Goal: Task Accomplishment & Management: Manage account settings

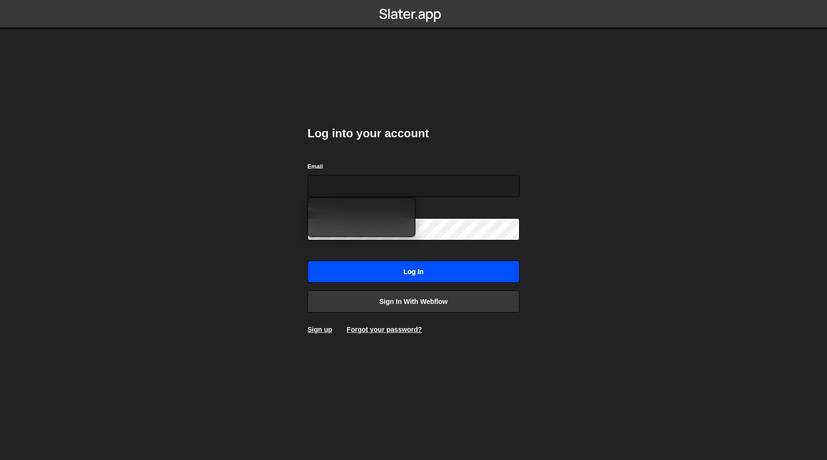
type input "[PERSON_NAME][EMAIL_ADDRESS][DOMAIN_NAME]"
click at [448, 278] on input "Log in" at bounding box center [414, 272] width 212 height 22
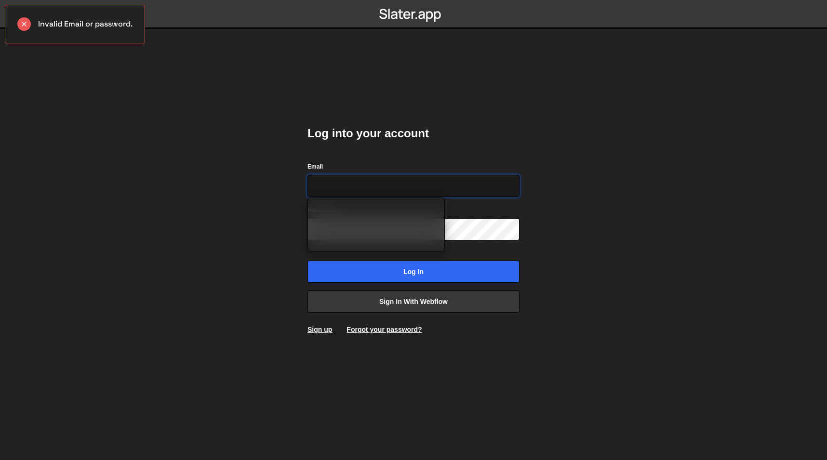
type input "[PERSON_NAME][EMAIL_ADDRESS][DOMAIN_NAME]"
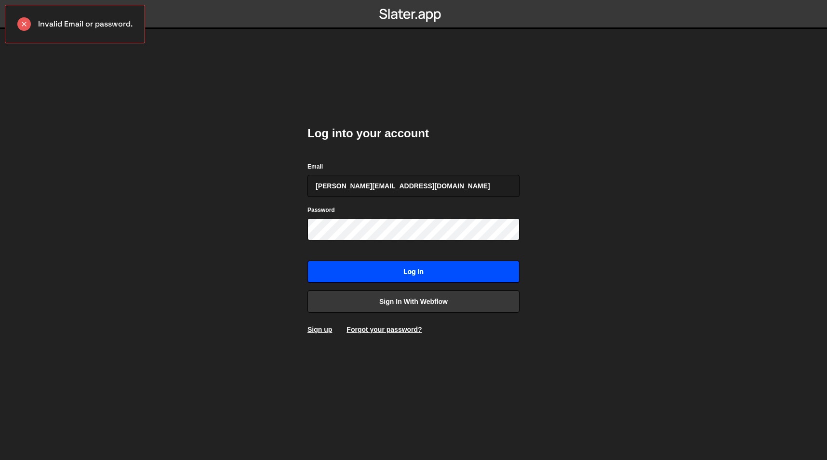
click at [419, 267] on input "Log in" at bounding box center [414, 272] width 212 height 22
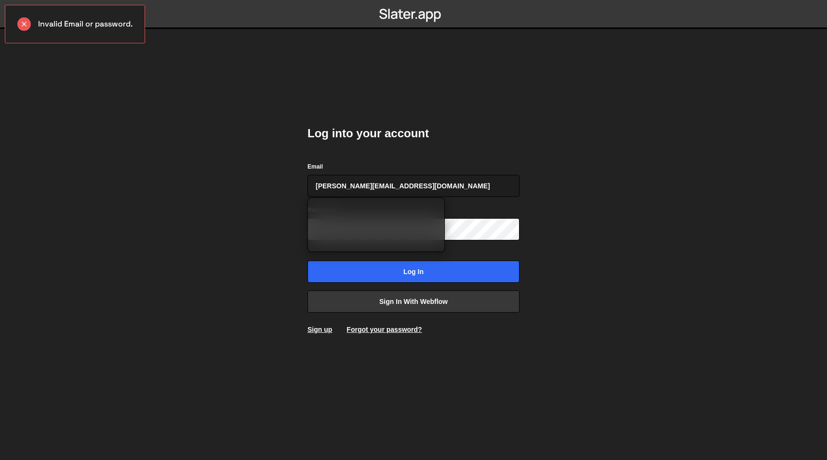
click at [562, 250] on body "Invalid Email or password. Log into your account Email omar.mootamri@gmail.com …" at bounding box center [413, 230] width 827 height 460
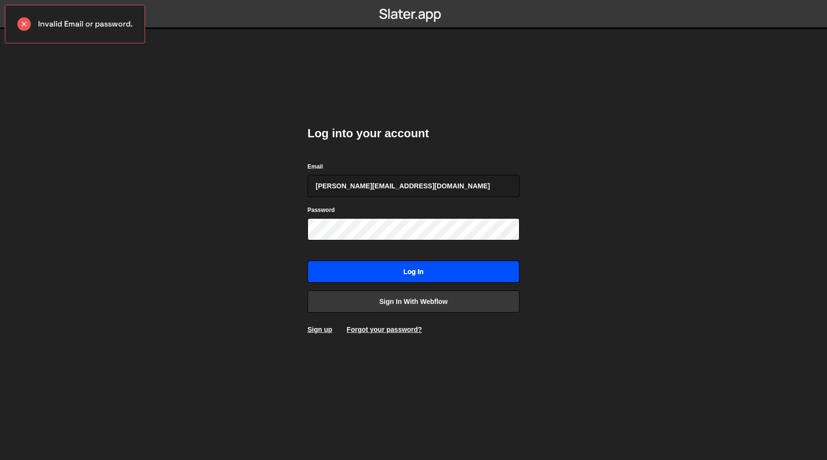
drag, startPoint x: 586, startPoint y: 263, endPoint x: 496, endPoint y: 275, distance: 90.5
click at [586, 263] on body "Invalid Email or password. Log into your account Email omar.mootamri@gmail.com …" at bounding box center [413, 230] width 827 height 460
click at [462, 274] on input "Log in" at bounding box center [414, 272] width 212 height 22
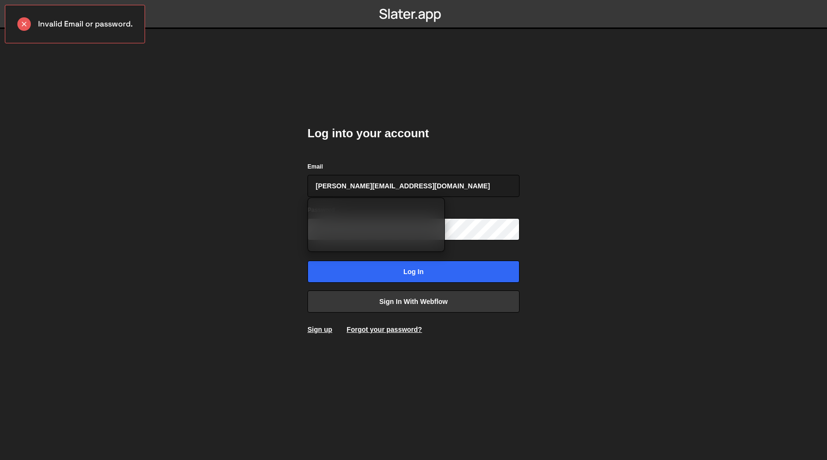
click at [260, 247] on body "Invalid Email or password. Log into your account Email omar.mootamri@gmail.com …" at bounding box center [413, 230] width 827 height 460
click at [362, 328] on link "Forgot your password?" at bounding box center [384, 330] width 75 height 8
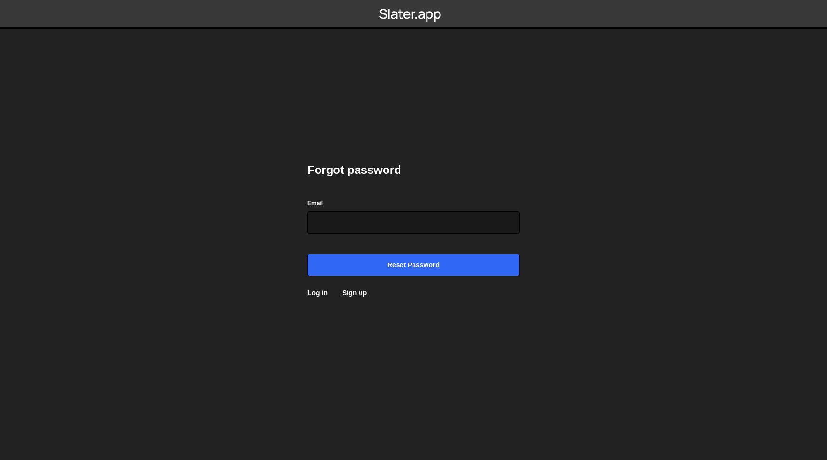
click at [395, 227] on input "Email" at bounding box center [414, 223] width 212 height 22
type input "[PERSON_NAME][EMAIL_ADDRESS][DOMAIN_NAME]"
click at [308, 254] on input "Reset password" at bounding box center [414, 265] width 212 height 22
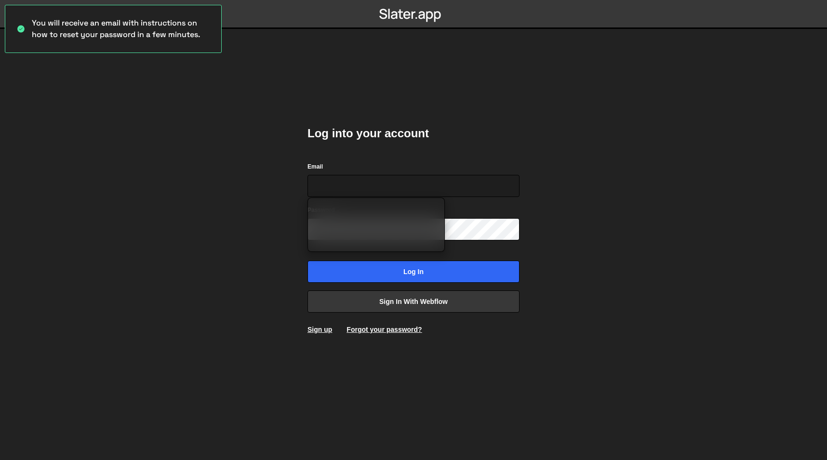
type input "[PERSON_NAME][EMAIL_ADDRESS][DOMAIN_NAME]"
click at [568, 158] on body "You will receive an email with instructions on how to reset your password in a …" at bounding box center [413, 230] width 827 height 460
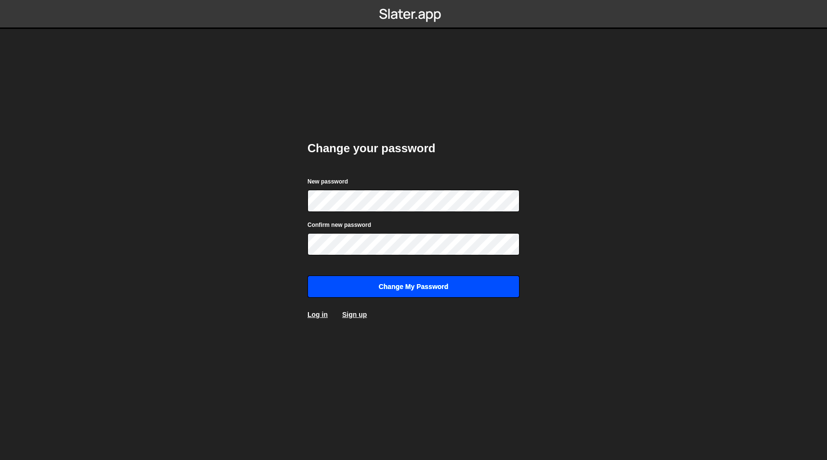
click at [384, 284] on input "Change my password" at bounding box center [414, 287] width 212 height 22
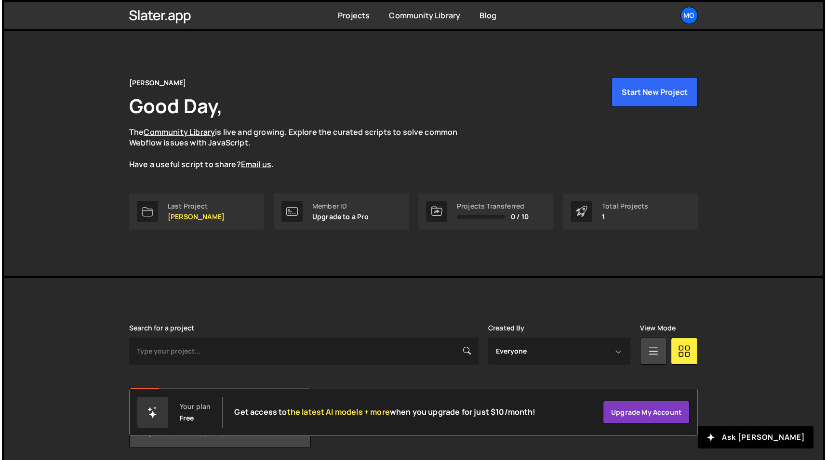
scroll to position [36, 0]
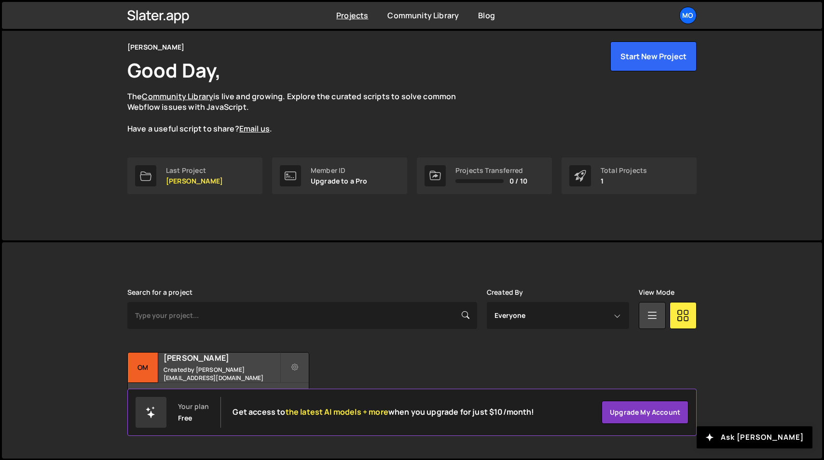
click at [397, 363] on div "Transfer Project Edit Project Delete Project Om Omar Portfolio Created by omar.…" at bounding box center [411, 382] width 569 height 60
click at [296, 367] on icon at bounding box center [294, 368] width 7 height 10
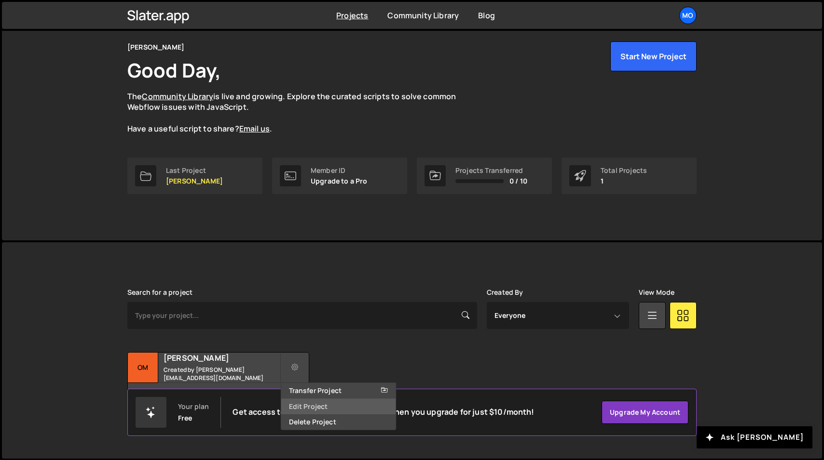
click at [324, 406] on link "Edit Project" at bounding box center [338, 406] width 115 height 15
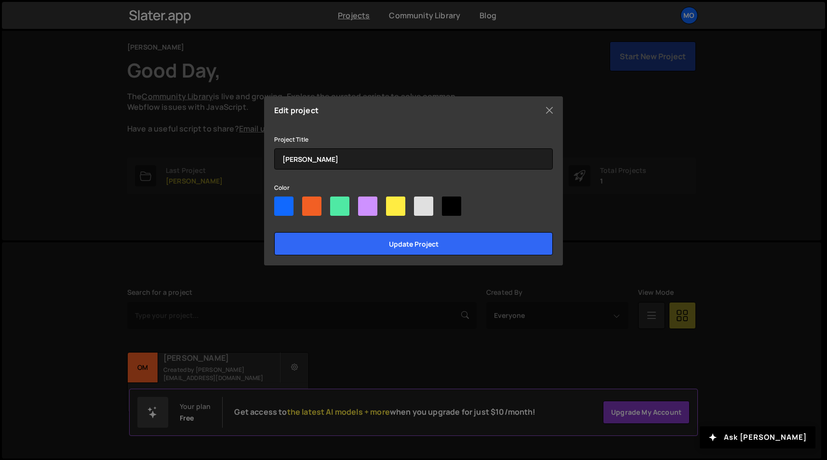
click at [399, 205] on div at bounding box center [395, 206] width 19 height 19
click at [393, 203] on input"] "radio" at bounding box center [389, 200] width 6 height 6
radio input"] "true"
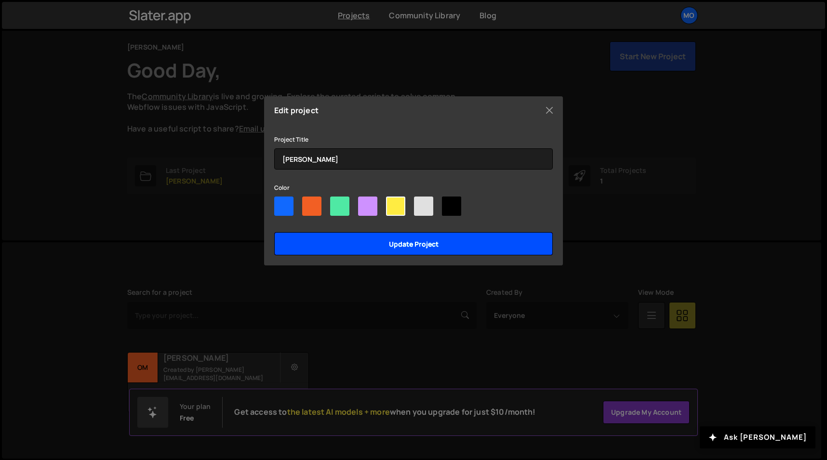
click at [414, 243] on input "Update project" at bounding box center [413, 243] width 279 height 23
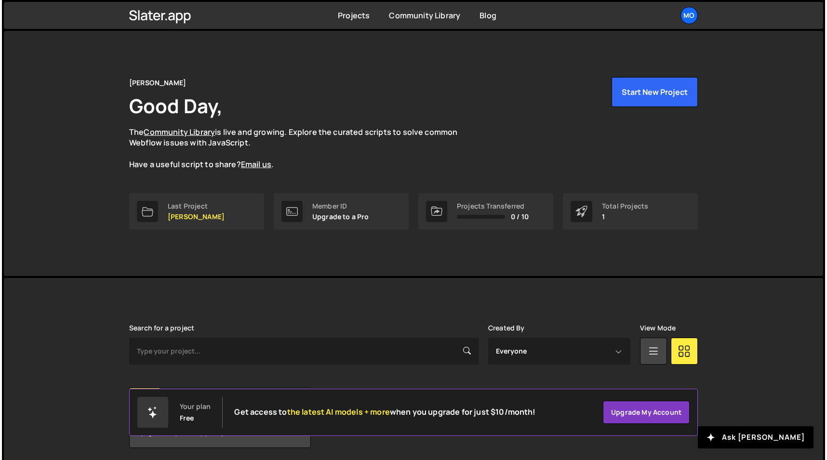
scroll to position [36, 0]
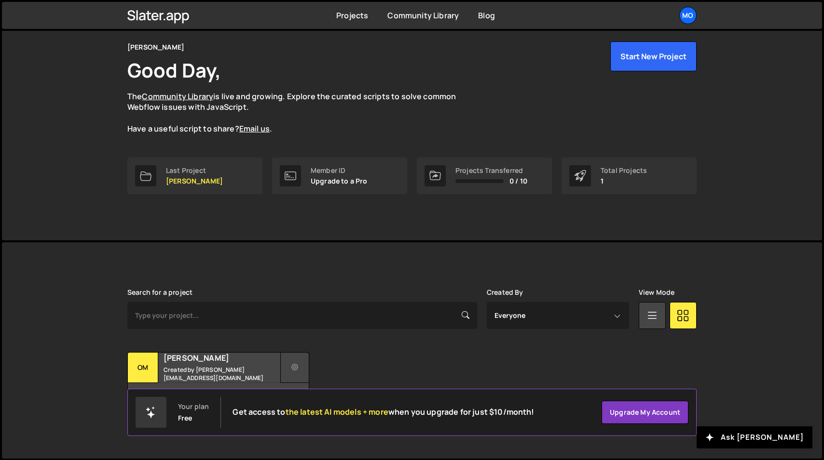
click at [301, 366] on button at bounding box center [294, 367] width 29 height 31
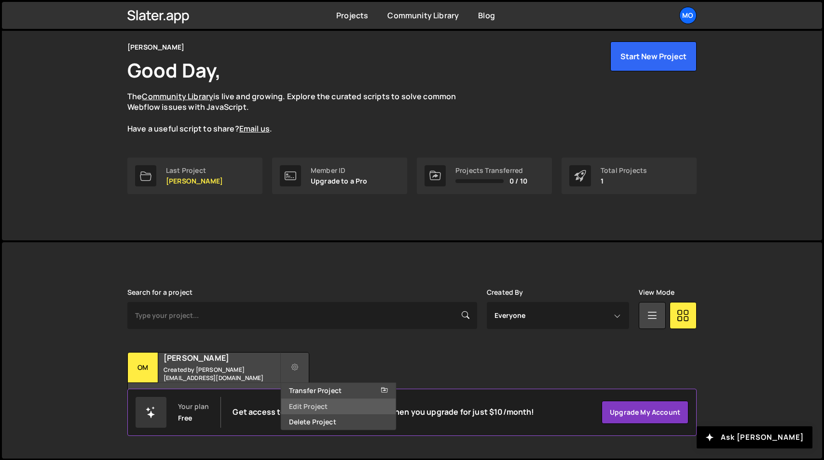
click at [317, 406] on link "Edit Project" at bounding box center [338, 406] width 115 height 15
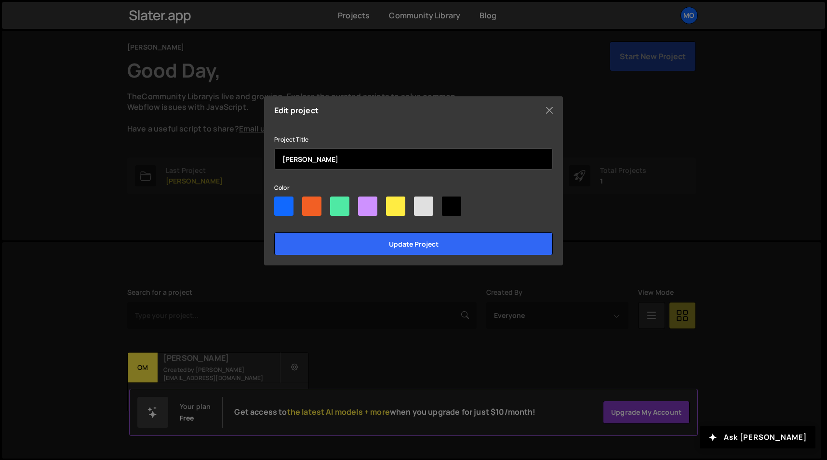
drag, startPoint x: 352, startPoint y: 162, endPoint x: 248, endPoint y: 141, distance: 105.3
click at [248, 141] on div "Edit project Project Title [PERSON_NAME] Color Update project" at bounding box center [413, 230] width 827 height 460
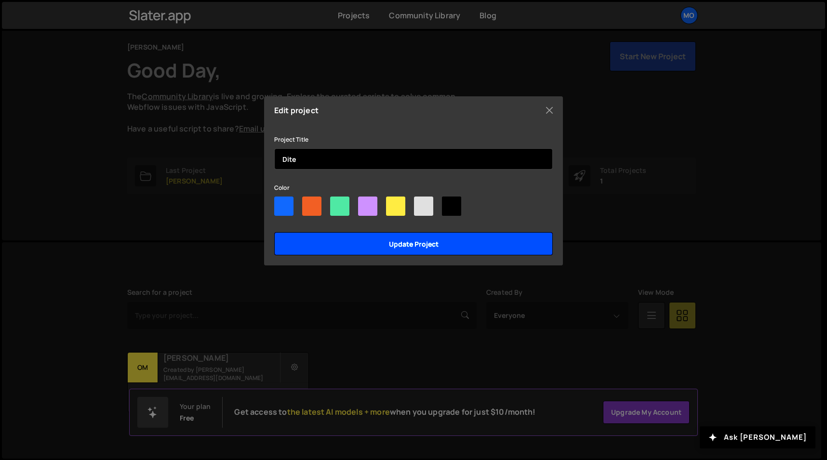
type input "Dite"
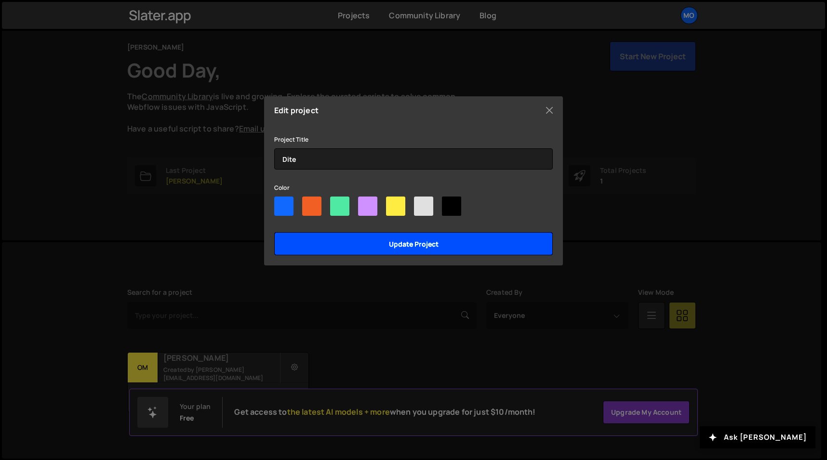
click at [365, 237] on input "Update project" at bounding box center [413, 243] width 279 height 23
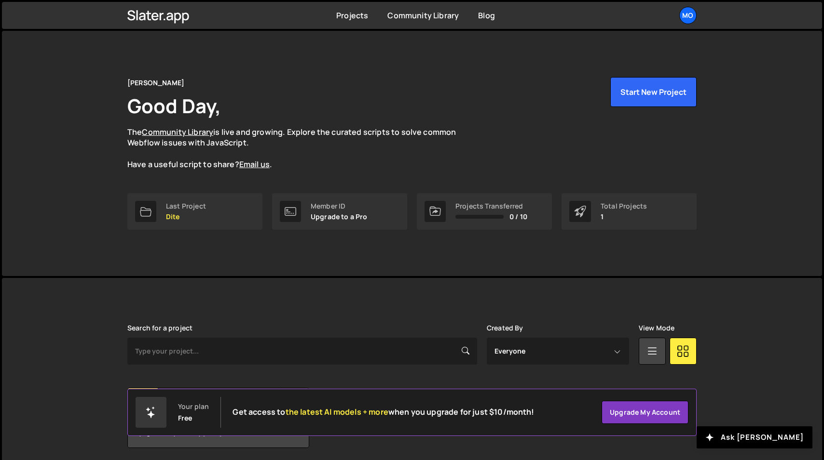
scroll to position [36, 0]
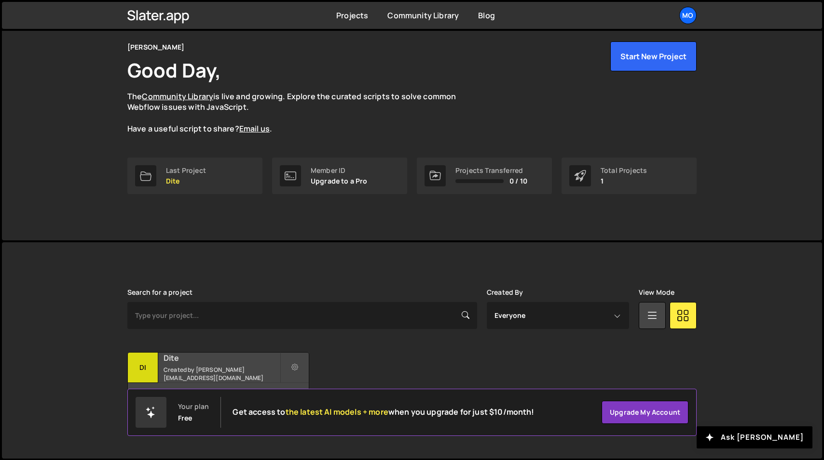
click at [145, 366] on div "Di" at bounding box center [143, 368] width 30 height 30
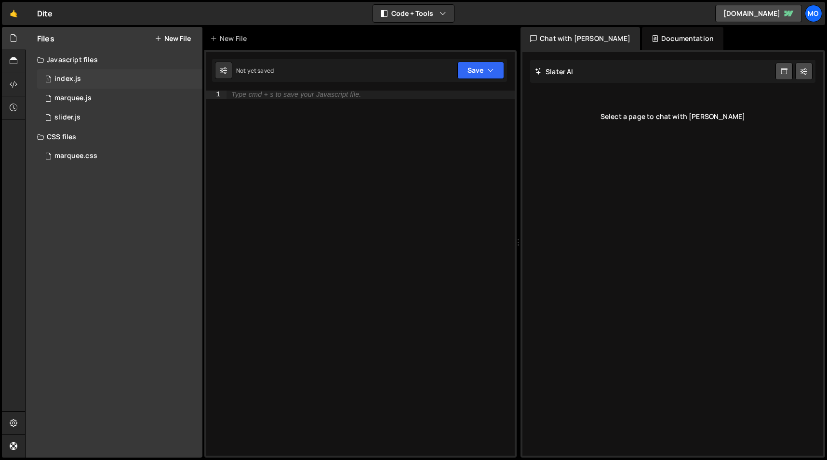
drag, startPoint x: 69, startPoint y: 72, endPoint x: 70, endPoint y: 79, distance: 6.8
click at [69, 72] on div "1 index.js 0" at bounding box center [119, 78] width 165 height 19
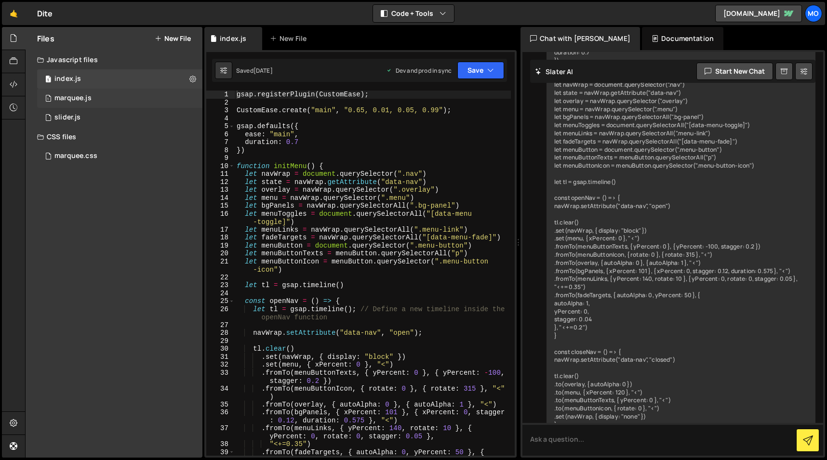
click at [71, 96] on div "marquee.js" at bounding box center [72, 98] width 37 height 9
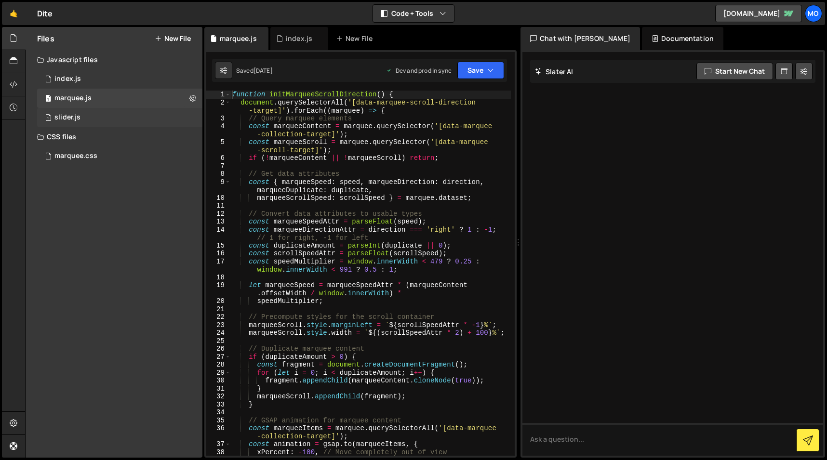
click at [75, 120] on div "slider.js" at bounding box center [67, 117] width 26 height 9
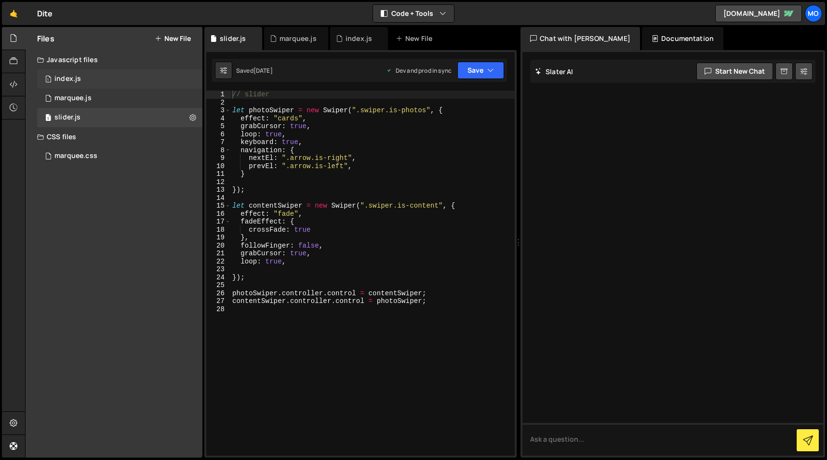
click at [88, 78] on div "1 index.js 0" at bounding box center [119, 78] width 165 height 19
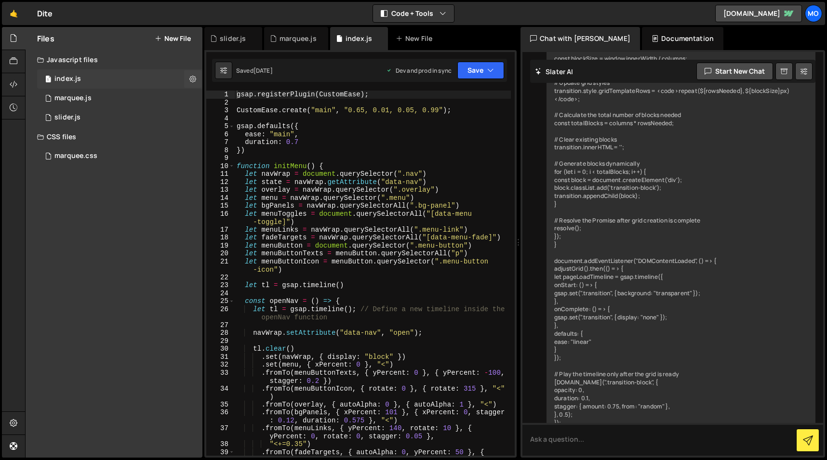
scroll to position [5917, 0]
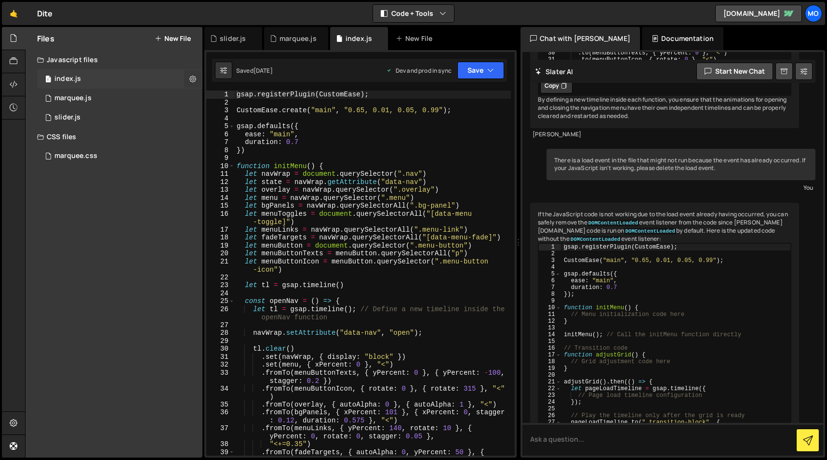
click at [194, 78] on icon at bounding box center [193, 78] width 7 height 9
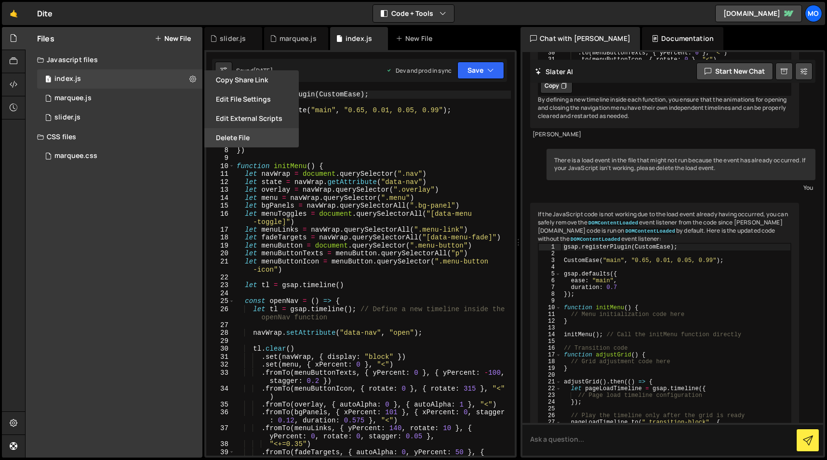
click at [227, 138] on button "Delete File" at bounding box center [251, 137] width 95 height 19
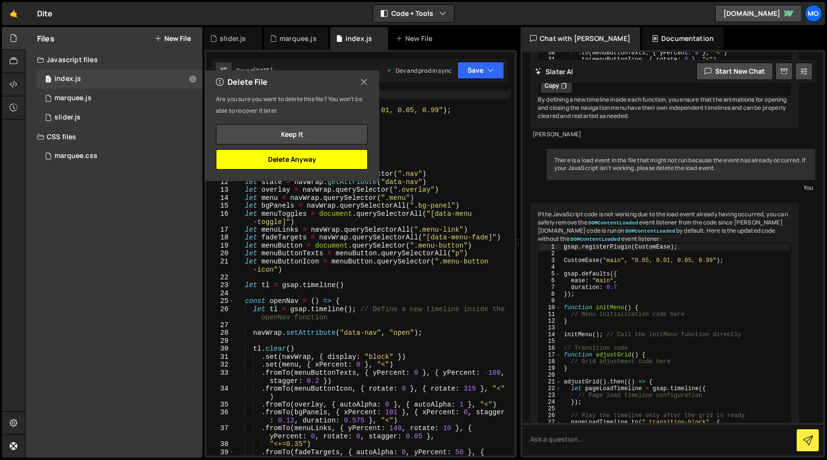
click at [281, 164] on button "Delete Anyway" at bounding box center [292, 159] width 152 height 20
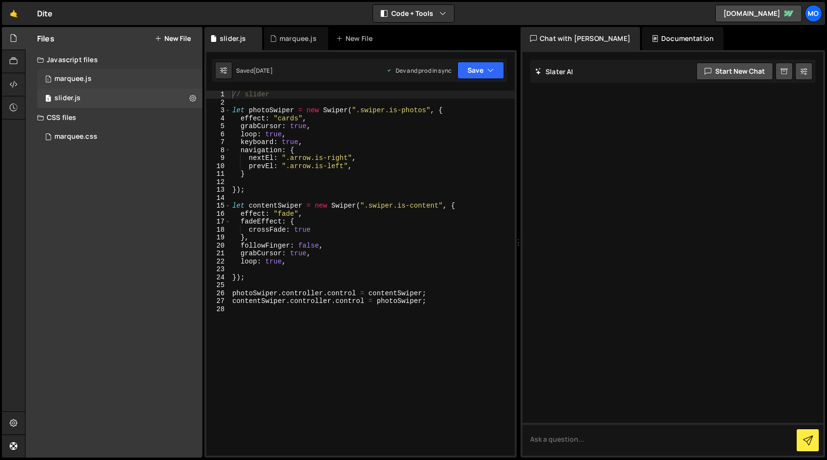
click at [193, 73] on div "1 marquee.js 0" at bounding box center [119, 78] width 165 height 19
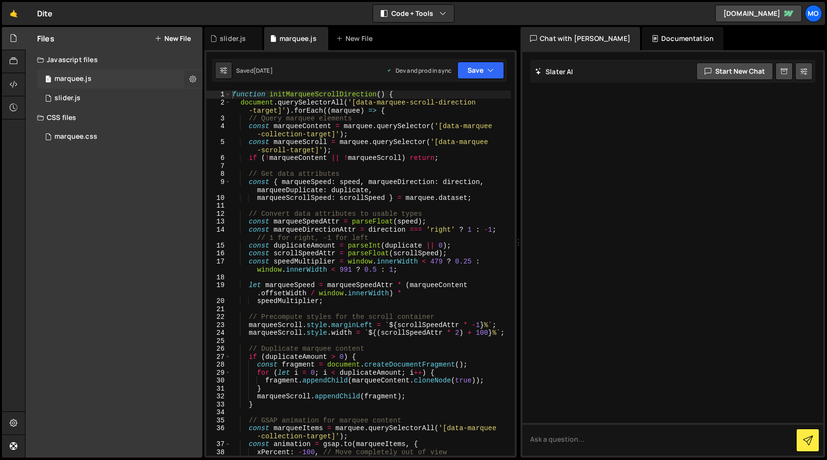
click at [194, 77] on icon at bounding box center [193, 78] width 7 height 9
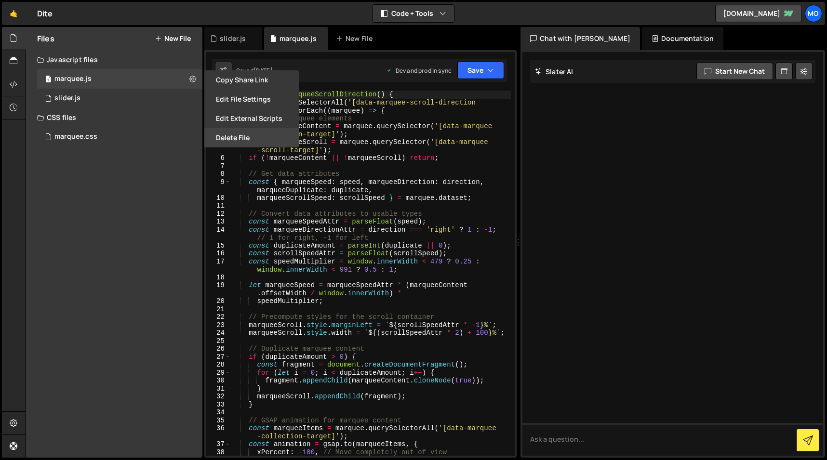
click at [219, 132] on button "Delete File" at bounding box center [251, 137] width 95 height 19
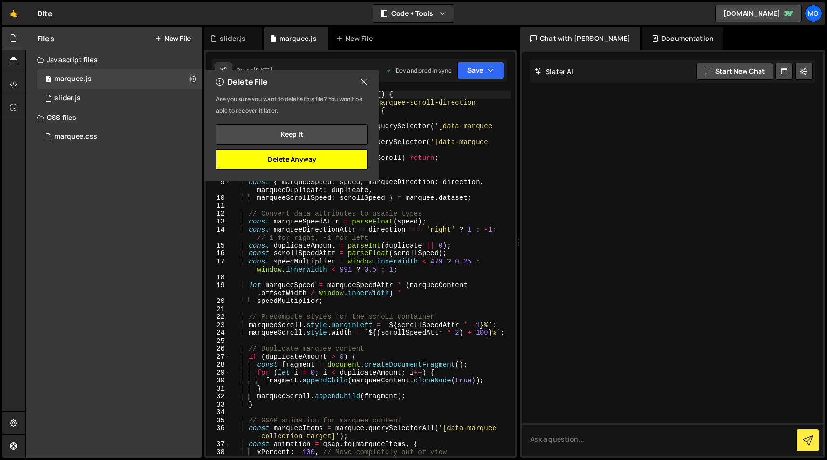
drag, startPoint x: 290, startPoint y: 155, endPoint x: 213, endPoint y: 115, distance: 86.7
click at [290, 155] on button "Delete Anyway" at bounding box center [292, 159] width 152 height 20
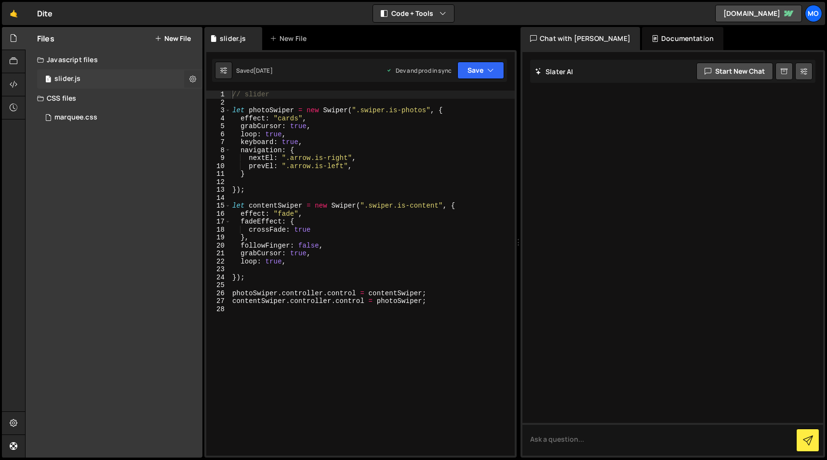
click at [192, 78] on icon at bounding box center [193, 78] width 7 height 9
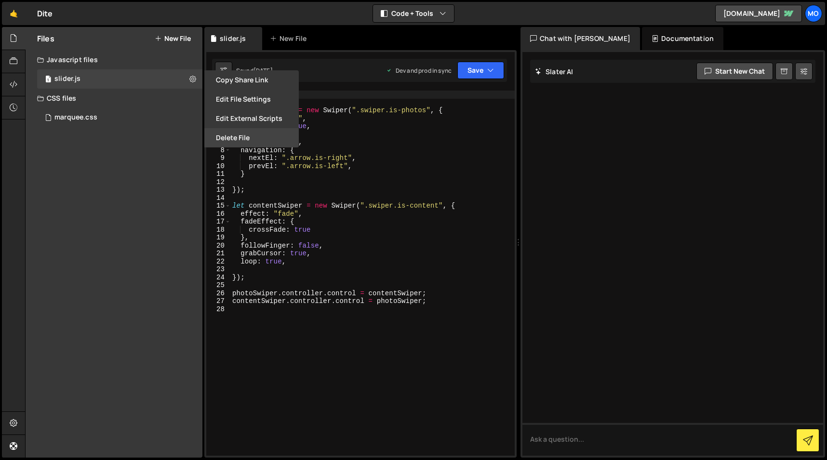
click at [224, 142] on button "Delete File" at bounding box center [251, 137] width 95 height 19
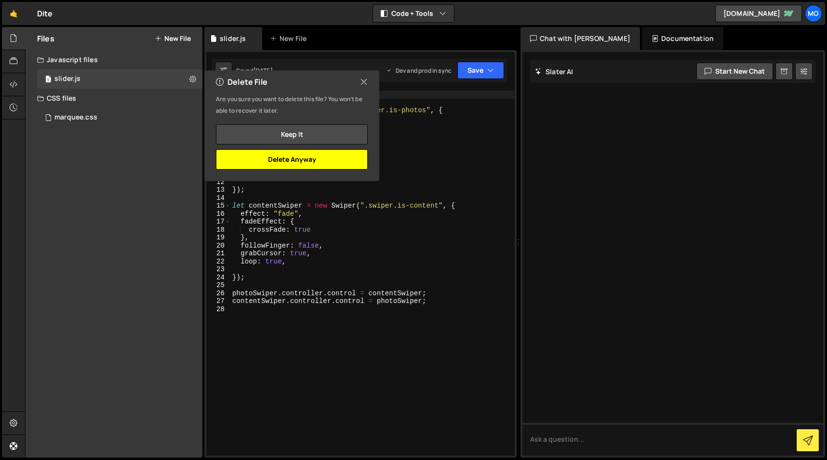
drag, startPoint x: 251, startPoint y: 159, endPoint x: 209, endPoint y: 145, distance: 44.2
click at [251, 159] on button "Delete Anyway" at bounding box center [292, 159] width 152 height 20
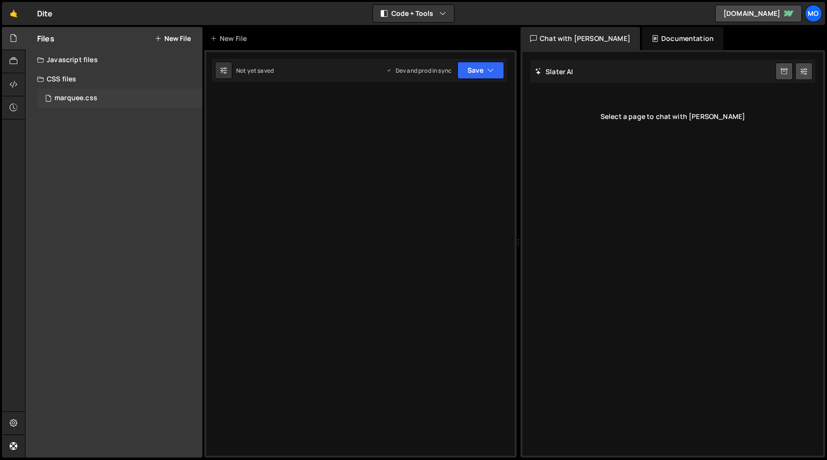
click at [183, 95] on div "marquee.css 0" at bounding box center [119, 98] width 165 height 19
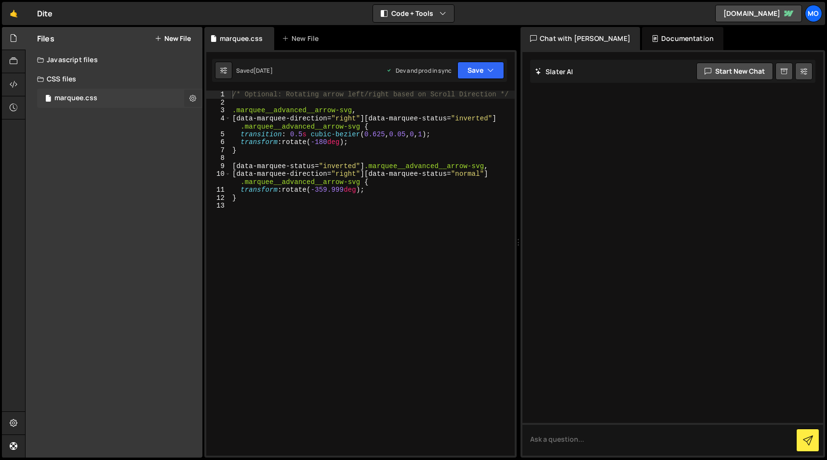
click at [193, 97] on icon at bounding box center [193, 98] width 7 height 9
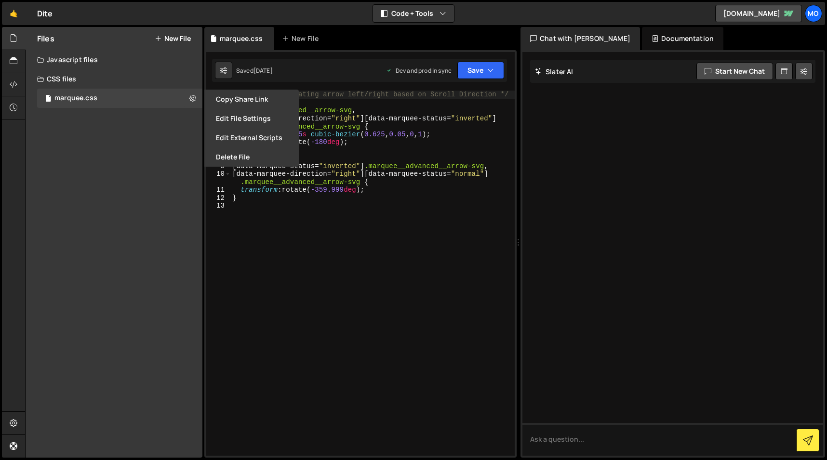
click at [216, 151] on button "Delete File" at bounding box center [251, 157] width 95 height 19
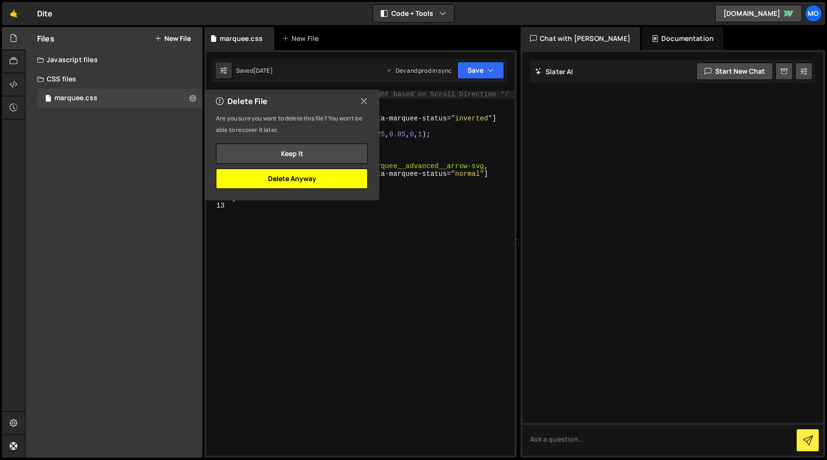
click at [267, 174] on button "Delete Anyway" at bounding box center [292, 179] width 152 height 20
